Goal: Transaction & Acquisition: Purchase product/service

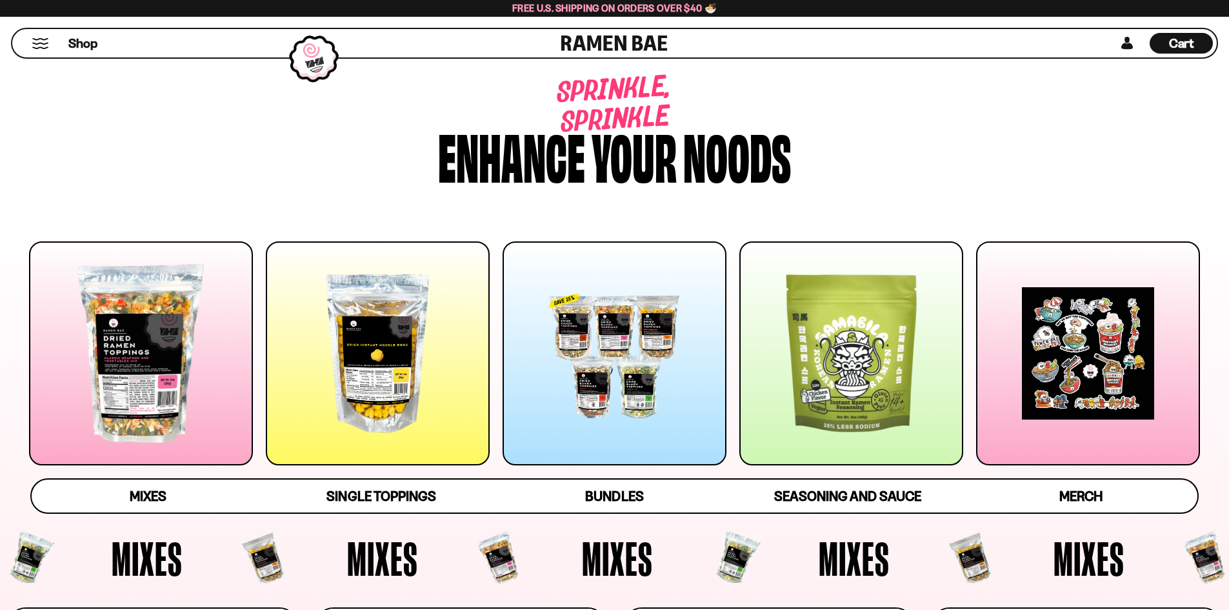
scroll to position [452, 0]
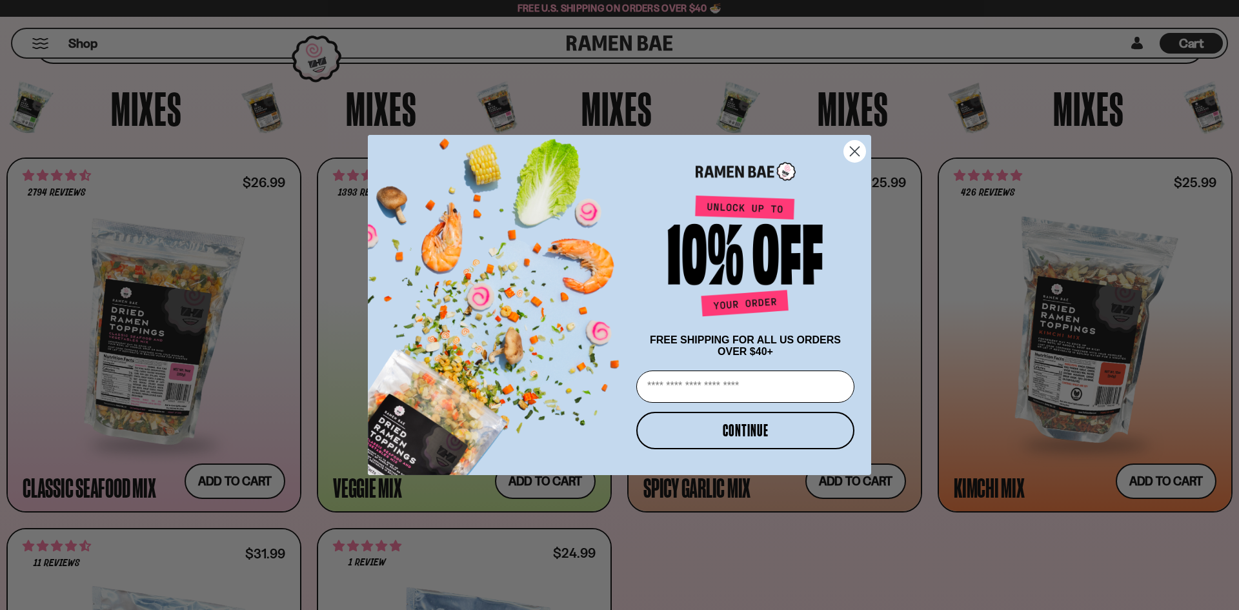
click at [852, 153] on circle "Close dialog" at bounding box center [854, 151] width 21 height 21
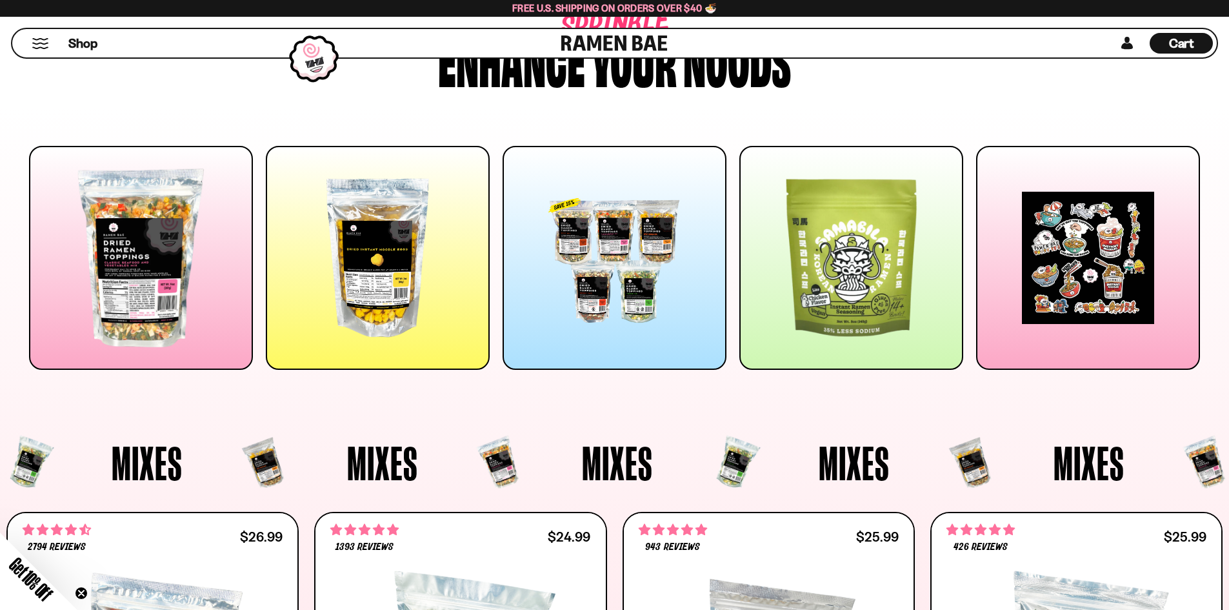
scroll to position [0, 0]
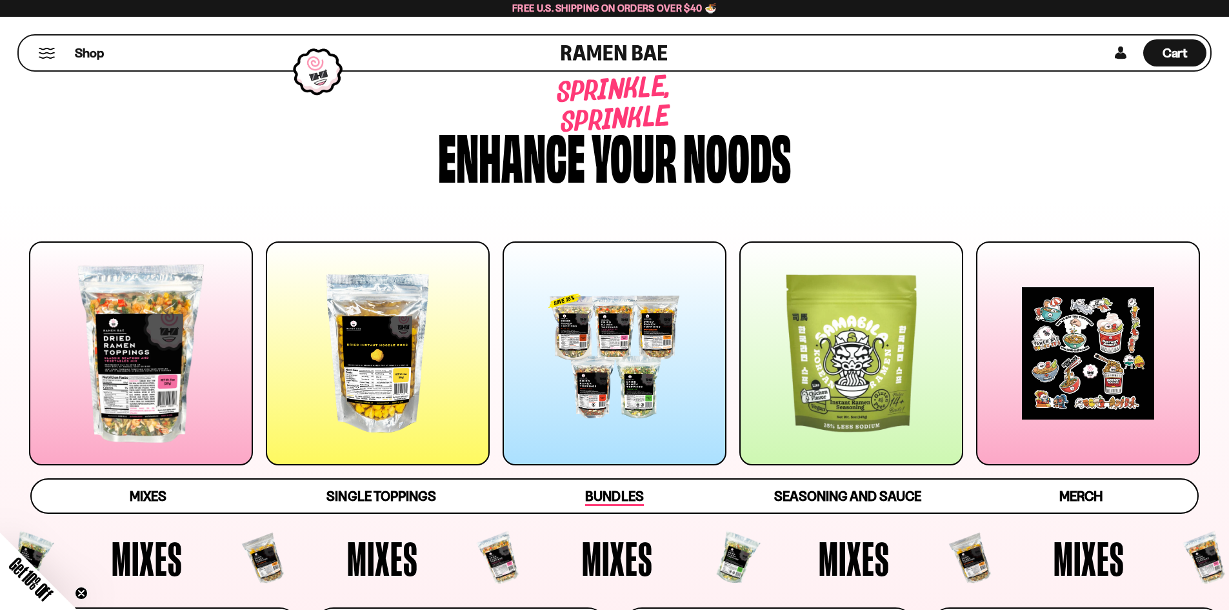
click at [624, 492] on span "Bundles" at bounding box center [614, 497] width 58 height 18
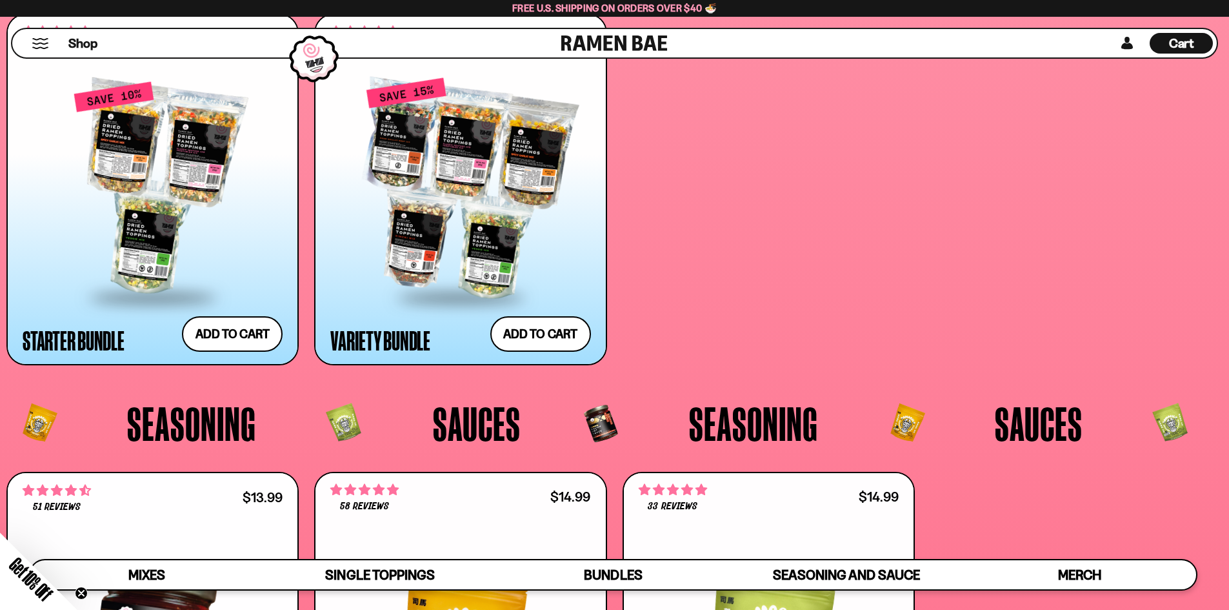
scroll to position [3348, 0]
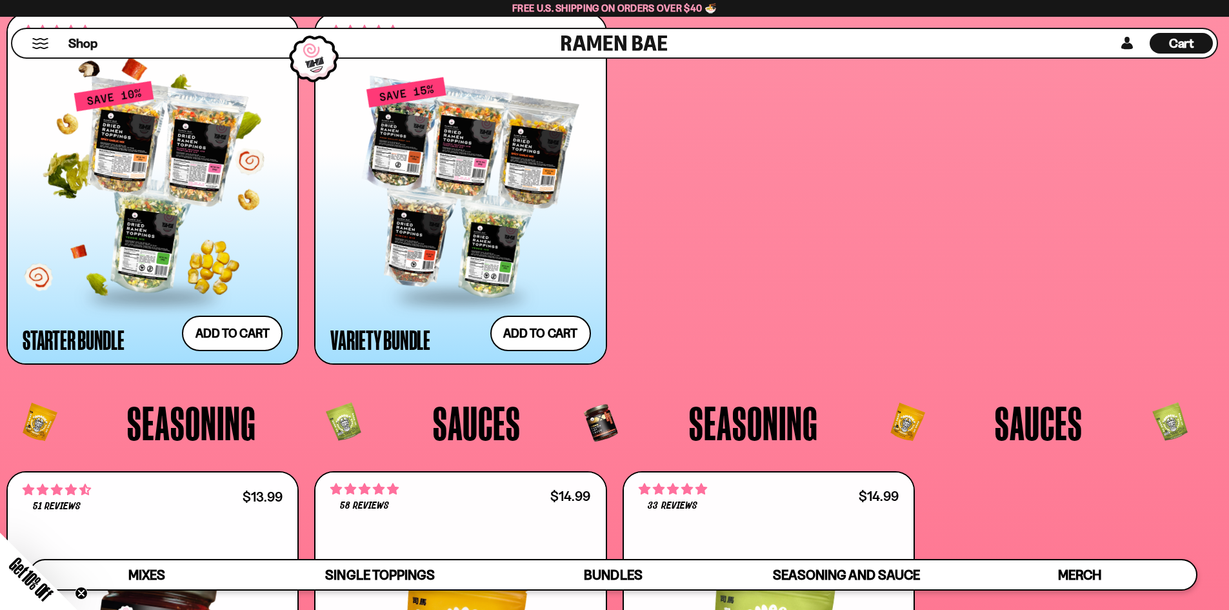
click at [185, 155] on div at bounding box center [153, 187] width 260 height 215
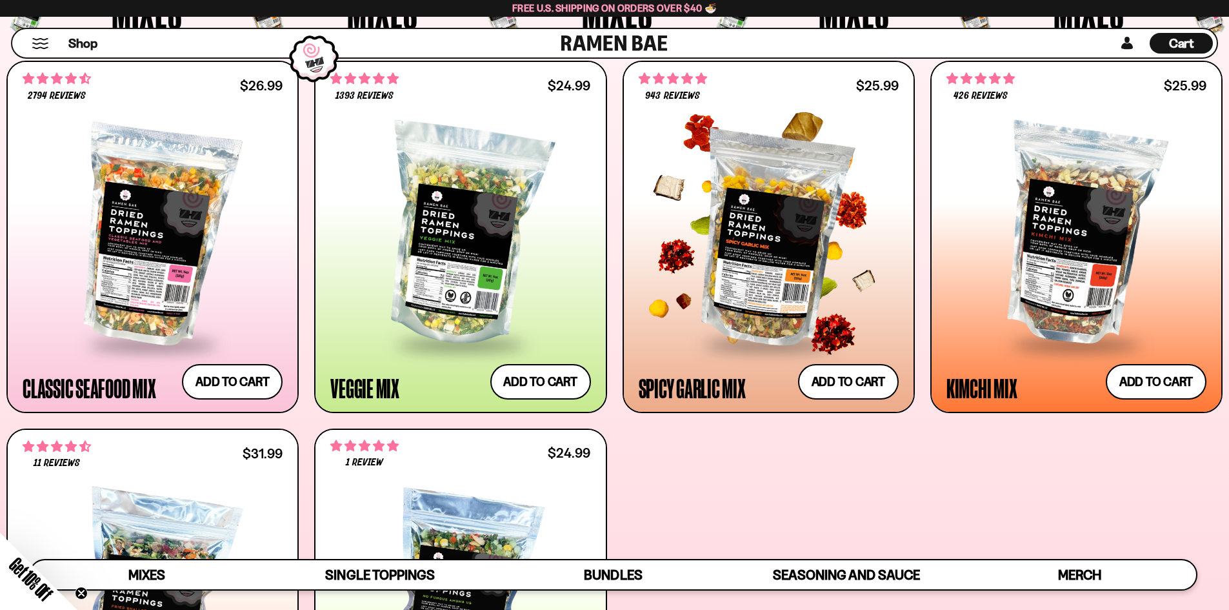
scroll to position [516, 0]
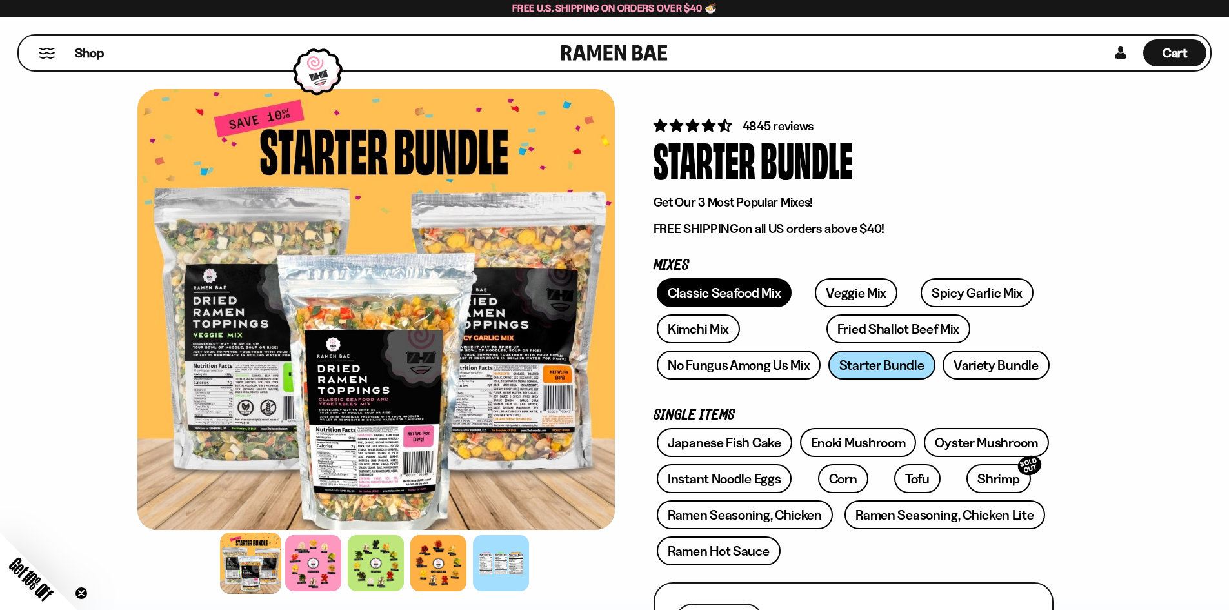
click at [699, 297] on link "Classic Seafood Mix" at bounding box center [724, 292] width 135 height 29
